Goal: Information Seeking & Learning: Understand process/instructions

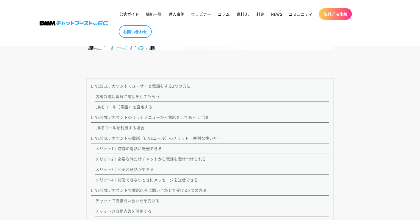
scroll to position [494, 0]
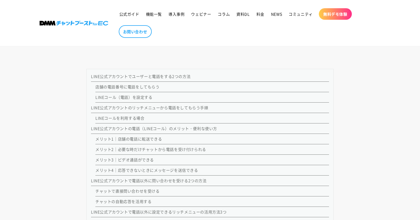
click at [116, 97] on link "LINEコール（電話）を設定する" at bounding box center [123, 97] width 57 height 5
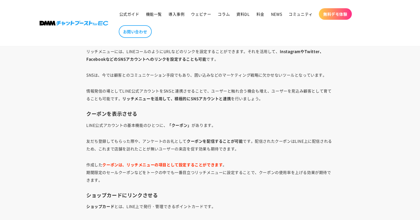
scroll to position [4159, 0]
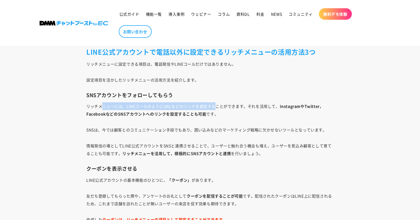
drag, startPoint x: 104, startPoint y: 106, endPoint x: 215, endPoint y: 107, distance: 111.0
click at [215, 107] on p "リッチメニューには、LINEコールのようにURLなどのリンクを設定することができます。それを活用して、 InstagramやTwitter、Facebookな…" at bounding box center [209, 109] width 247 height 15
click at [256, 108] on p "リッチメニューには、LINEコールのようにURLなどのリンクを設定することができます。それを活用して、 InstagramやTwitter、Facebookな…" at bounding box center [209, 109] width 247 height 15
drag, startPoint x: 173, startPoint y: 104, endPoint x: 236, endPoint y: 109, distance: 62.5
click at [236, 109] on p "リッチメニューには、LINEコールのようにURLなどのリンクを設定することができます。それを活用して、 InstagramやTwitter、Facebookな…" at bounding box center [209, 109] width 247 height 15
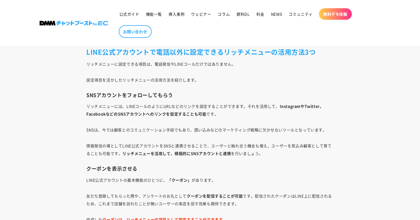
click at [133, 132] on p "SNSは、今では顧客とのコミュニケーション手段でもあり、囲い込みなどのマーケティング戦略に欠かせないツールとなっています。" at bounding box center [209, 130] width 247 height 8
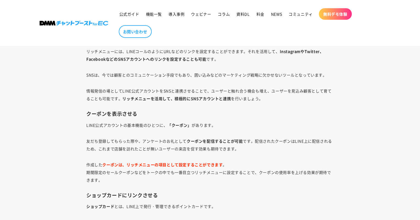
scroll to position [4241, 0]
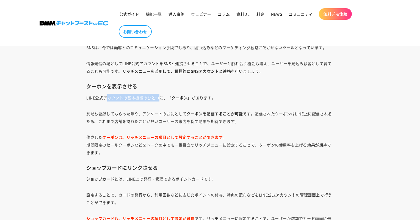
drag, startPoint x: 106, startPoint y: 97, endPoint x: 159, endPoint y: 101, distance: 53.5
click at [159, 101] on p "LINE公式アカウントの基本機能のひとつに、 「クーポン」 があります。" at bounding box center [209, 98] width 247 height 8
click at [193, 97] on p "LINE公式アカウントの基本機能のひとつに、 「クーポン」 があります。" at bounding box center [209, 98] width 247 height 8
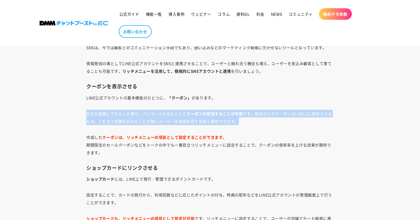
drag, startPoint x: 88, startPoint y: 113, endPoint x: 307, endPoint y: 120, distance: 218.8
click at [307, 120] on p "友だち登録してもらった際や、アンケートのお礼として クーポンを配信することが可能 です。配信されたクーポンはLINE上に配信されるため、これまで店舗を訪れたこ…" at bounding box center [209, 117] width 247 height 15
click at [185, 120] on p "友だち登録してもらった際や、アンケートのお礼として クーポンを配信することが可能 です。配信されたクーポンはLINE上に配信されるため、これまで店舗を訪れたこ…" at bounding box center [209, 117] width 247 height 15
click at [173, 121] on p "友だち登録してもらった際や、アンケートのお礼として クーポンを配信することが可能 です。配信されたクーポンはLINE上に配信されるため、これまで店舗を訪れたこ…" at bounding box center [209, 117] width 247 height 15
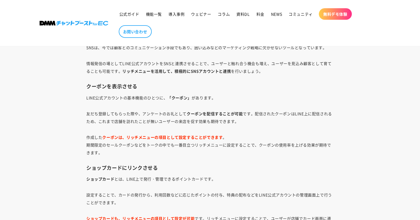
click at [225, 138] on p "作成した クーポンは、リッチメニューの項目として設定することができます 。 期間限定のセールクーポンなどをトークの中でも一番目立つリッチメニューに設定すること…" at bounding box center [209, 145] width 247 height 23
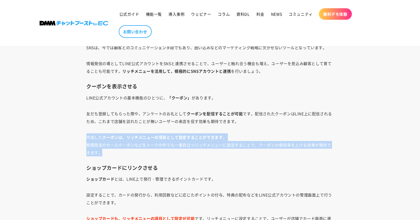
drag, startPoint x: 85, startPoint y: 136, endPoint x: 223, endPoint y: 151, distance: 139.3
click at [177, 139] on strong "クーポンは、リッチメニューの項目として設定することができます" at bounding box center [162, 137] width 120 height 5
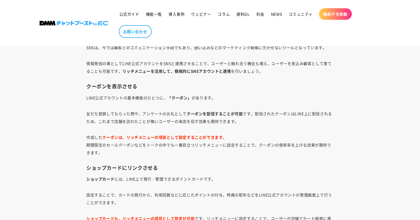
click at [128, 86] on h3 "クーポンを表示させる" at bounding box center [209, 86] width 247 height 6
click at [189, 137] on strong "クーポンは、リッチメニューの項目として設定することができます" at bounding box center [162, 137] width 120 height 5
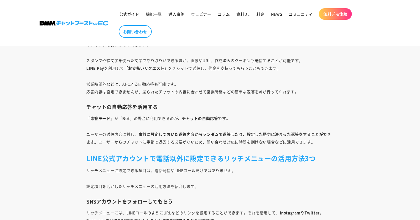
scroll to position [4049, 0]
